Goal: Entertainment & Leisure: Consume media (video, audio)

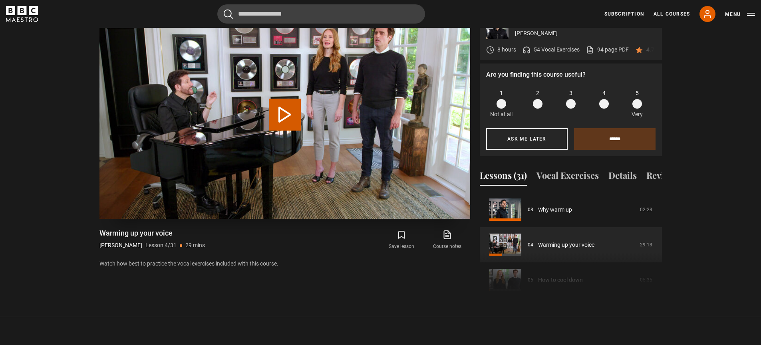
click at [283, 102] on button "Play Lesson Warming up your voice" at bounding box center [285, 115] width 32 height 32
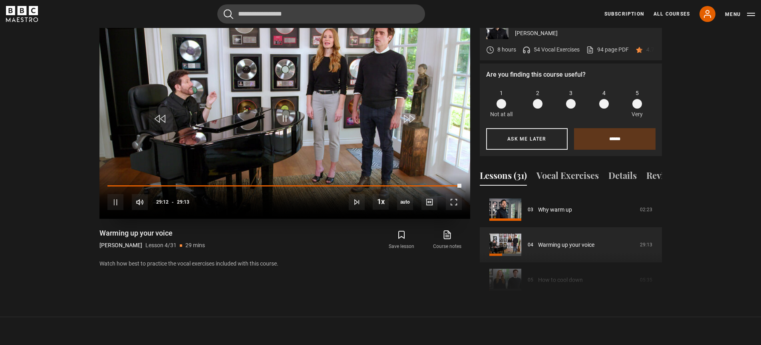
click at [262, 126] on video "Video Player" at bounding box center [284, 114] width 371 height 208
